Goal: Task Accomplishment & Management: Complete application form

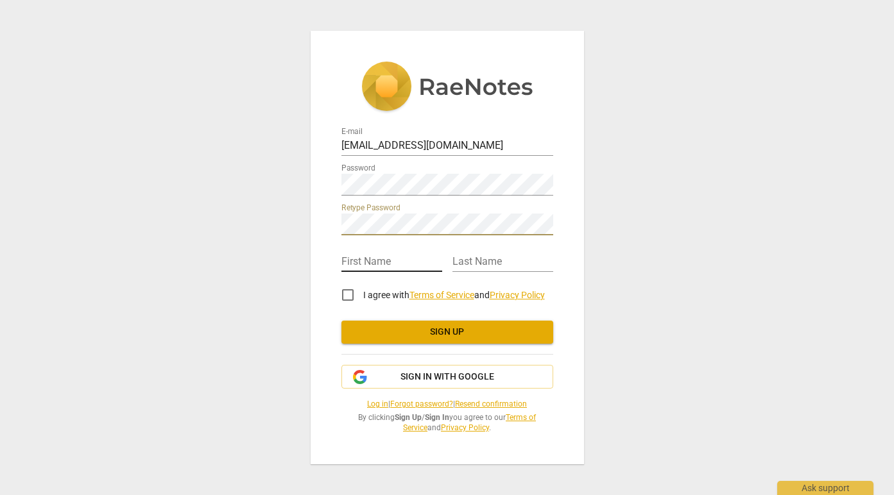
click at [392, 253] on input "text" at bounding box center [391, 262] width 101 height 19
type input "[PERSON_NAME]"
type input "warner"
click at [346, 283] on input "I agree with Terms of Service and Privacy Policy" at bounding box center [347, 295] width 31 height 31
checkbox input "true"
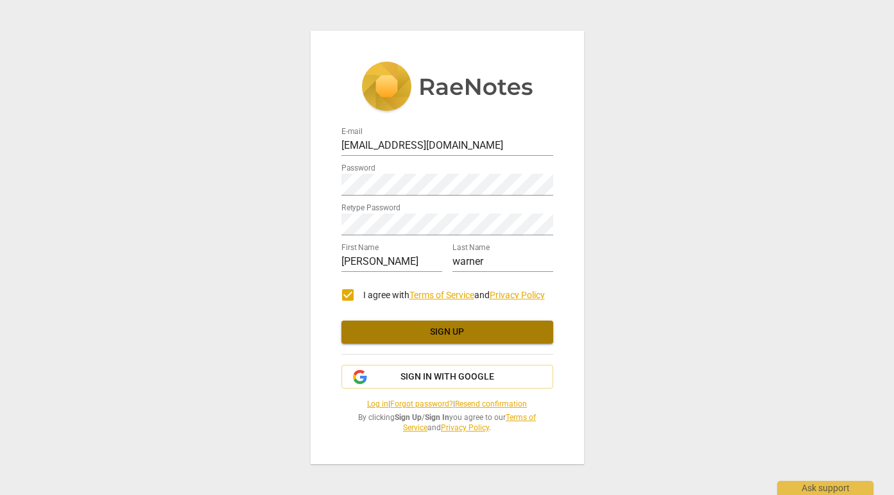
click at [389, 332] on button "Sign up" at bounding box center [447, 332] width 212 height 23
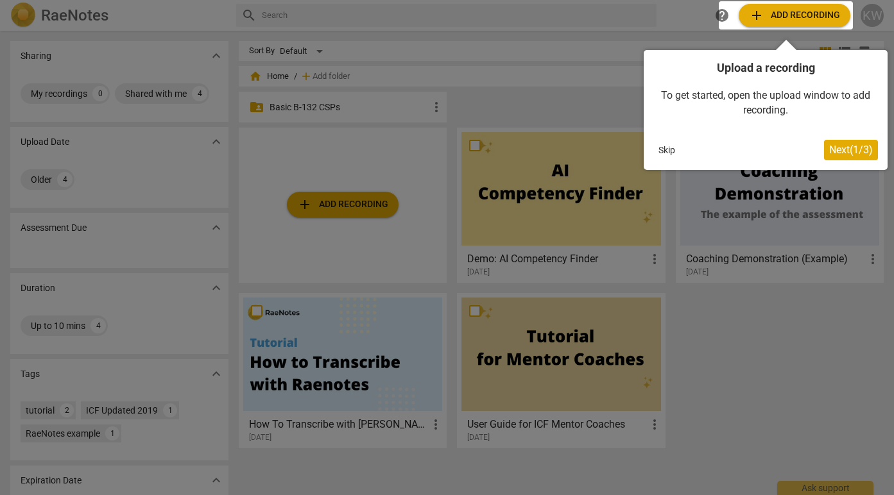
click at [844, 151] on span "Next ( 1 / 3 )" at bounding box center [851, 150] width 44 height 12
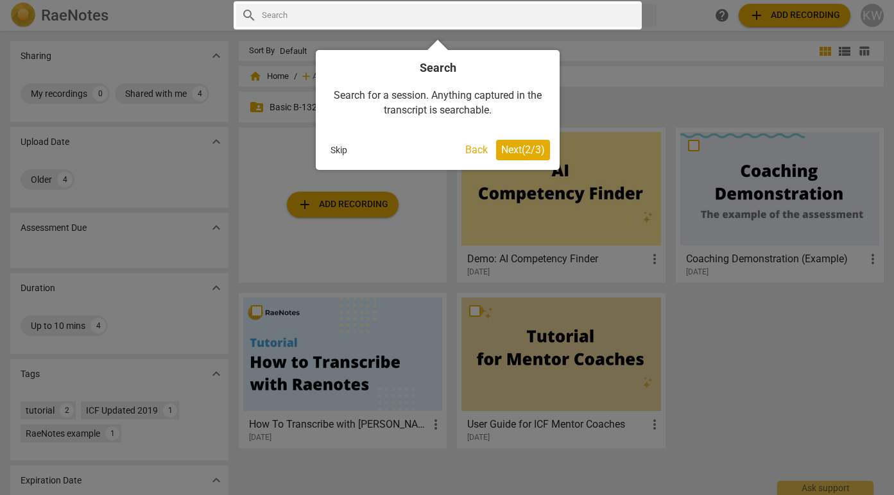
click at [522, 153] on span "Next ( 2 / 3 )" at bounding box center [523, 150] width 44 height 12
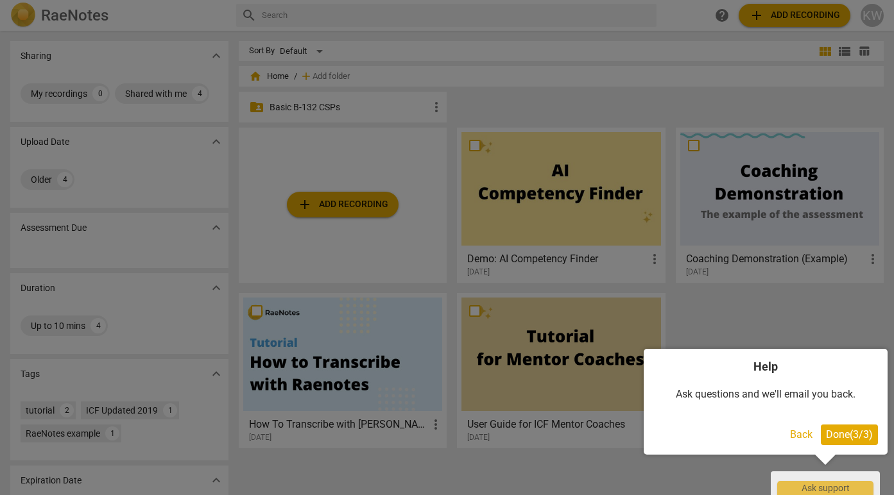
click at [846, 432] on span "Done ( 3 / 3 )" at bounding box center [849, 435] width 47 height 12
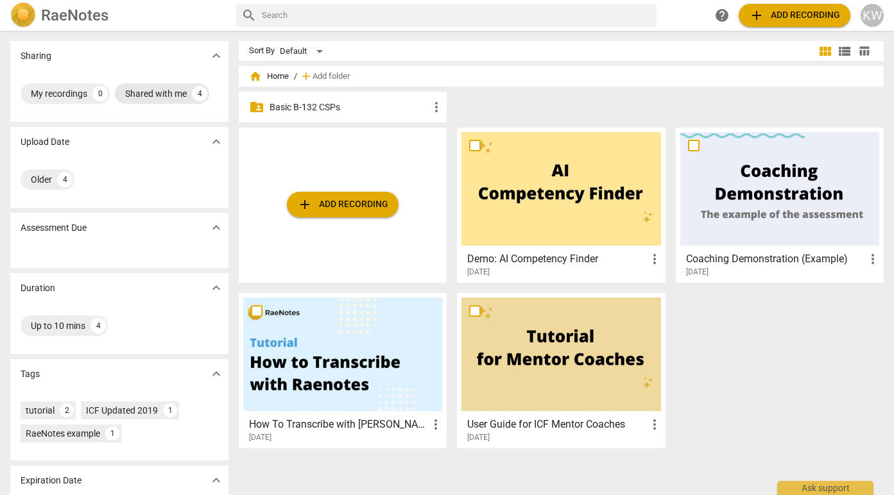
click at [175, 95] on div "Shared with me" at bounding box center [156, 93] width 62 height 13
click at [65, 90] on div "Shared with me" at bounding box center [62, 93] width 62 height 13
